Goal: Transaction & Acquisition: Purchase product/service

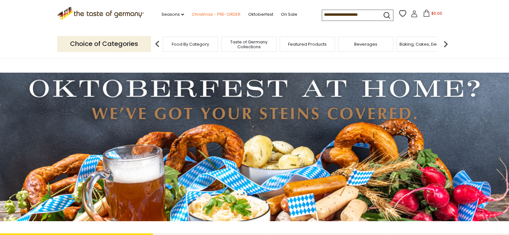
click at [220, 13] on link "Christmas - PRE-ORDER" at bounding box center [216, 14] width 49 height 7
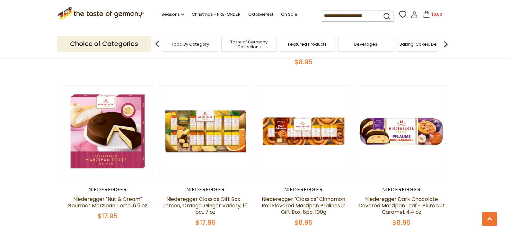
scroll to position [1422, 0]
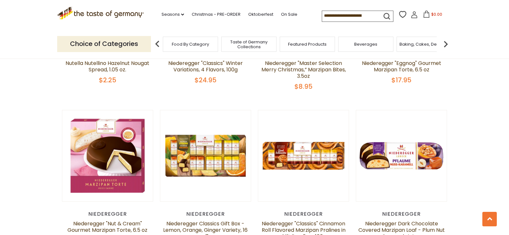
click at [421, 48] on div "Baking, Cakes, Desserts" at bounding box center [423, 44] width 55 height 15
click at [447, 42] on img at bounding box center [445, 44] width 13 height 13
click at [445, 43] on img at bounding box center [445, 44] width 13 height 13
click at [445, 44] on img at bounding box center [445, 44] width 13 height 13
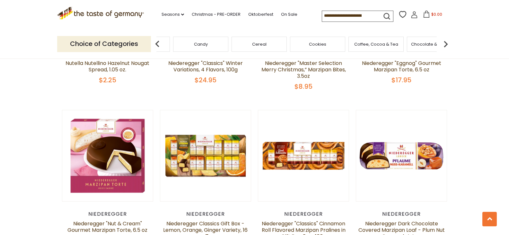
click at [445, 44] on img at bounding box center [445, 44] width 13 height 13
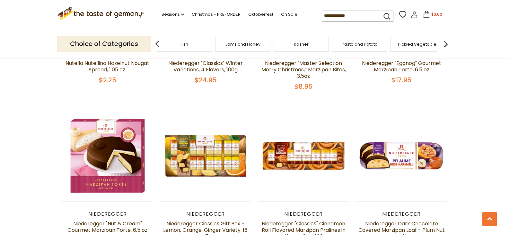
click at [445, 44] on img at bounding box center [445, 44] width 13 height 13
click at [336, 16] on input at bounding box center [349, 15] width 54 height 9
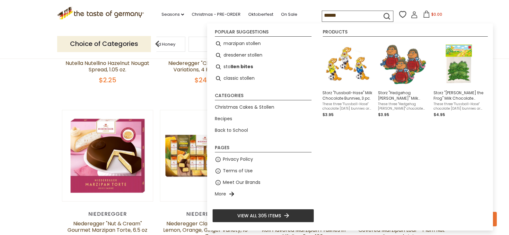
type input "*******"
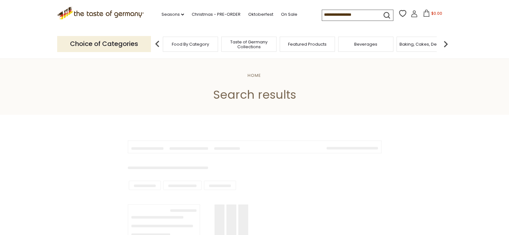
type input "*******"
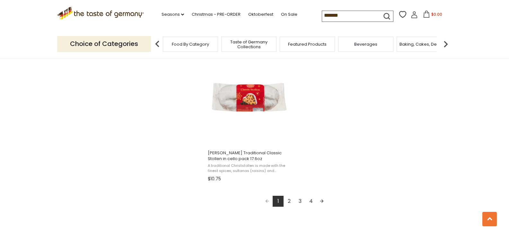
scroll to position [1123, 0]
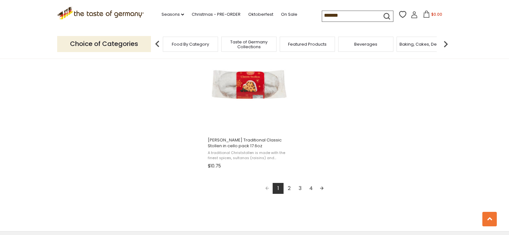
click at [322, 187] on link "Next page" at bounding box center [321, 188] width 11 height 11
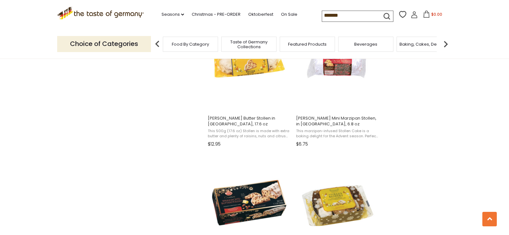
scroll to position [749, 0]
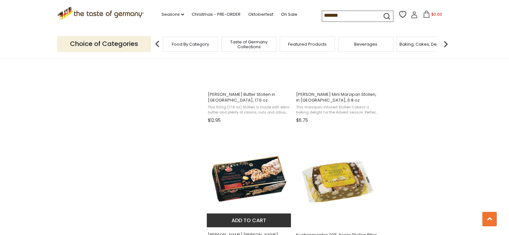
click at [247, 177] on img "Wicklein Nurnberger Deluxe Butter Stollen in Gift Box, 17.6 oz" at bounding box center [249, 178] width 85 height 85
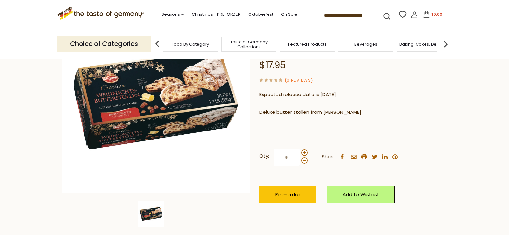
scroll to position [75, 0]
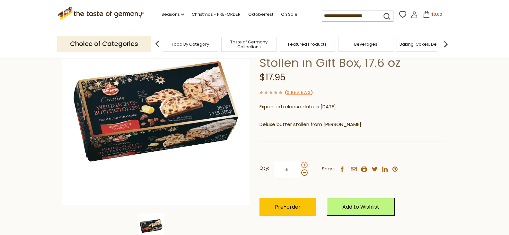
click at [304, 161] on span at bounding box center [304, 164] width 6 height 6
click at [300, 160] on input "*" at bounding box center [286, 169] width 26 height 18
click at [303, 169] on span at bounding box center [304, 172] width 6 height 6
click at [300, 160] on input "*" at bounding box center [286, 169] width 26 height 18
click at [278, 198] on button "Pre-order" at bounding box center [287, 207] width 56 height 18
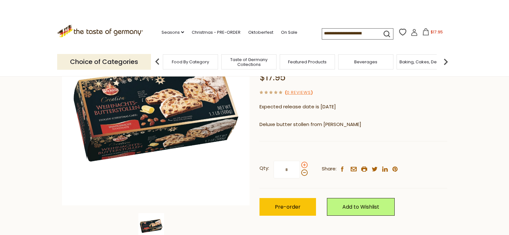
click at [304, 161] on span at bounding box center [304, 164] width 6 height 6
click at [300, 160] on input "*" at bounding box center [286, 169] width 26 height 18
type input "*"
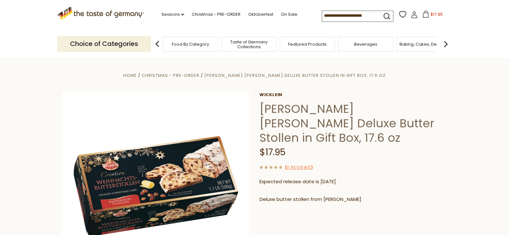
scroll to position [150, 0]
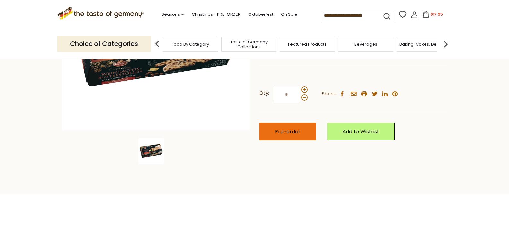
click at [300, 123] on button "Pre-order" at bounding box center [287, 132] width 56 height 18
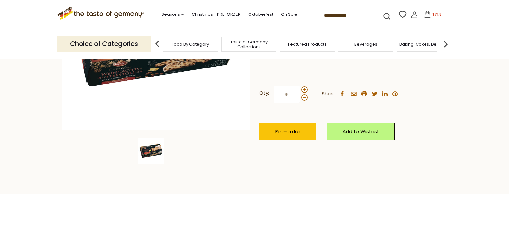
click at [427, 14] on icon at bounding box center [427, 14] width 6 height 7
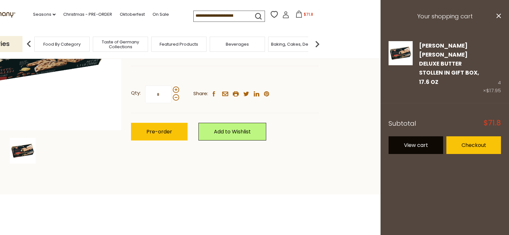
click at [436, 136] on link "View cart" at bounding box center [415, 145] width 55 height 18
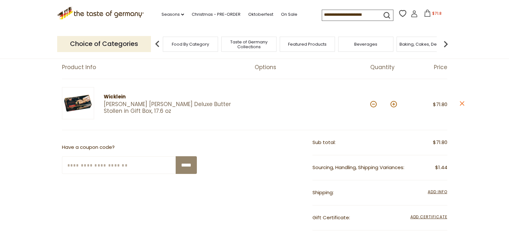
scroll to position [75, 0]
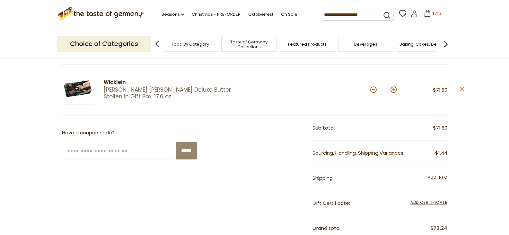
click at [372, 89] on button at bounding box center [373, 89] width 6 height 6
type input "*"
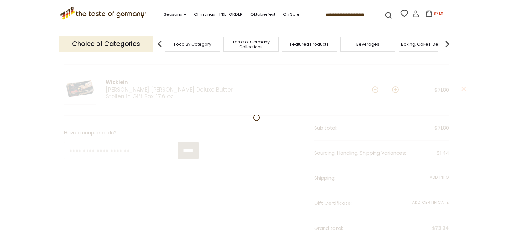
click at [372, 89] on div at bounding box center [256, 194] width 513 height 340
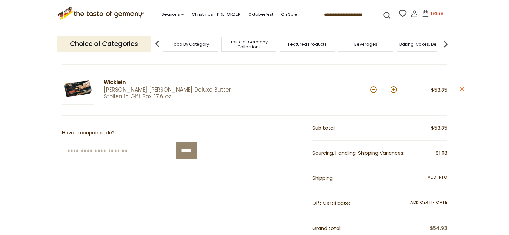
click at [374, 90] on button at bounding box center [373, 89] width 6 height 6
type input "*"
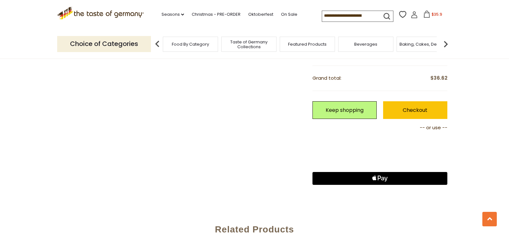
scroll to position [299, 0]
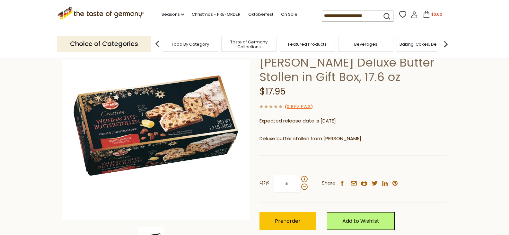
scroll to position [75, 0]
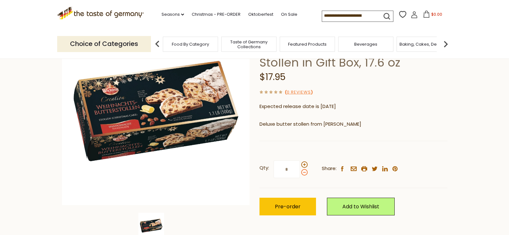
click at [304, 169] on span at bounding box center [304, 172] width 6 height 6
click at [300, 160] on input "*" at bounding box center [286, 169] width 26 height 18
click at [300, 197] on button "Pre-order" at bounding box center [287, 206] width 56 height 18
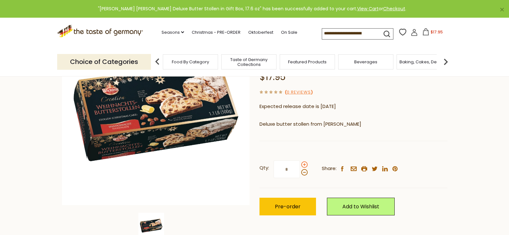
click at [304, 161] on span at bounding box center [304, 164] width 6 height 6
click at [300, 160] on input "*" at bounding box center [286, 169] width 26 height 18
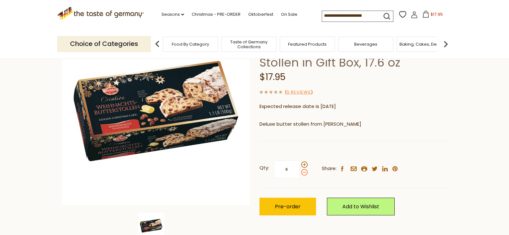
click at [304, 169] on span at bounding box center [304, 172] width 6 height 6
click at [300, 160] on input "*" at bounding box center [286, 169] width 26 height 18
type input "*"
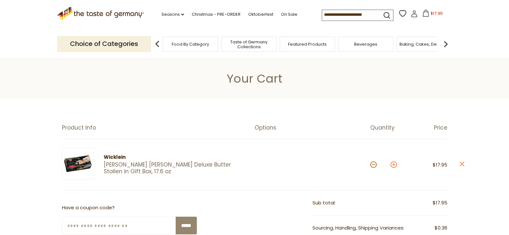
click at [395, 164] on button at bounding box center [393, 164] width 6 height 6
type input "*"
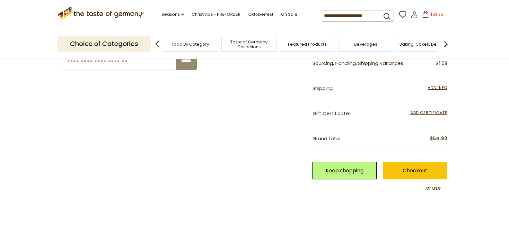
scroll to position [150, 0]
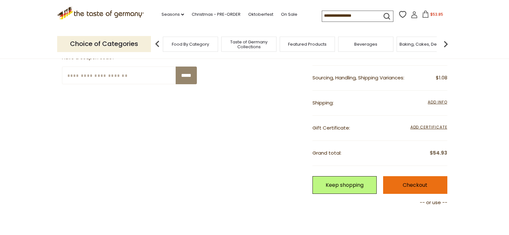
click at [414, 182] on link "Checkout" at bounding box center [415, 185] width 64 height 18
